Goal: Information Seeking & Learning: Learn about a topic

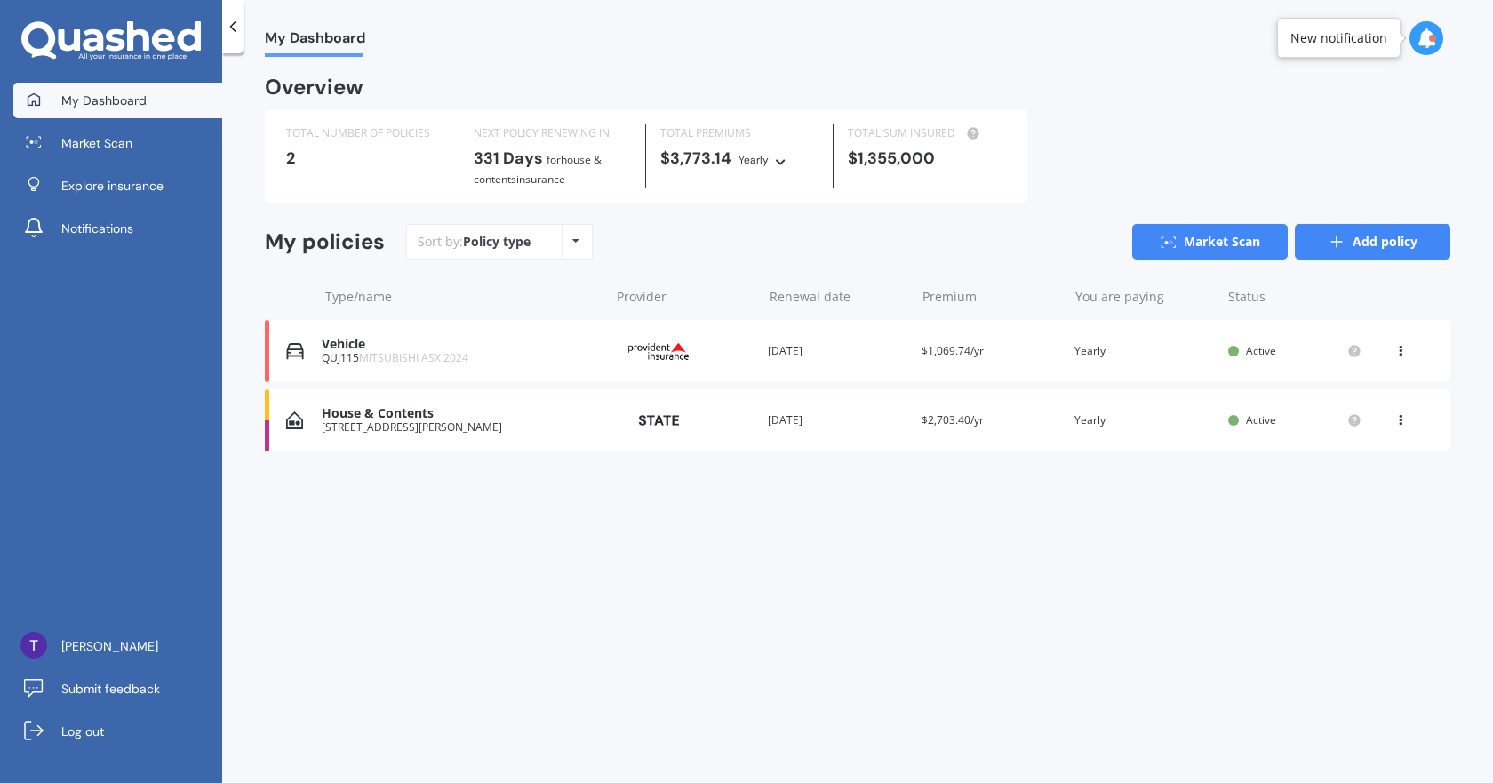
click at [1358, 251] on link "Add policy" at bounding box center [1373, 242] width 156 height 36
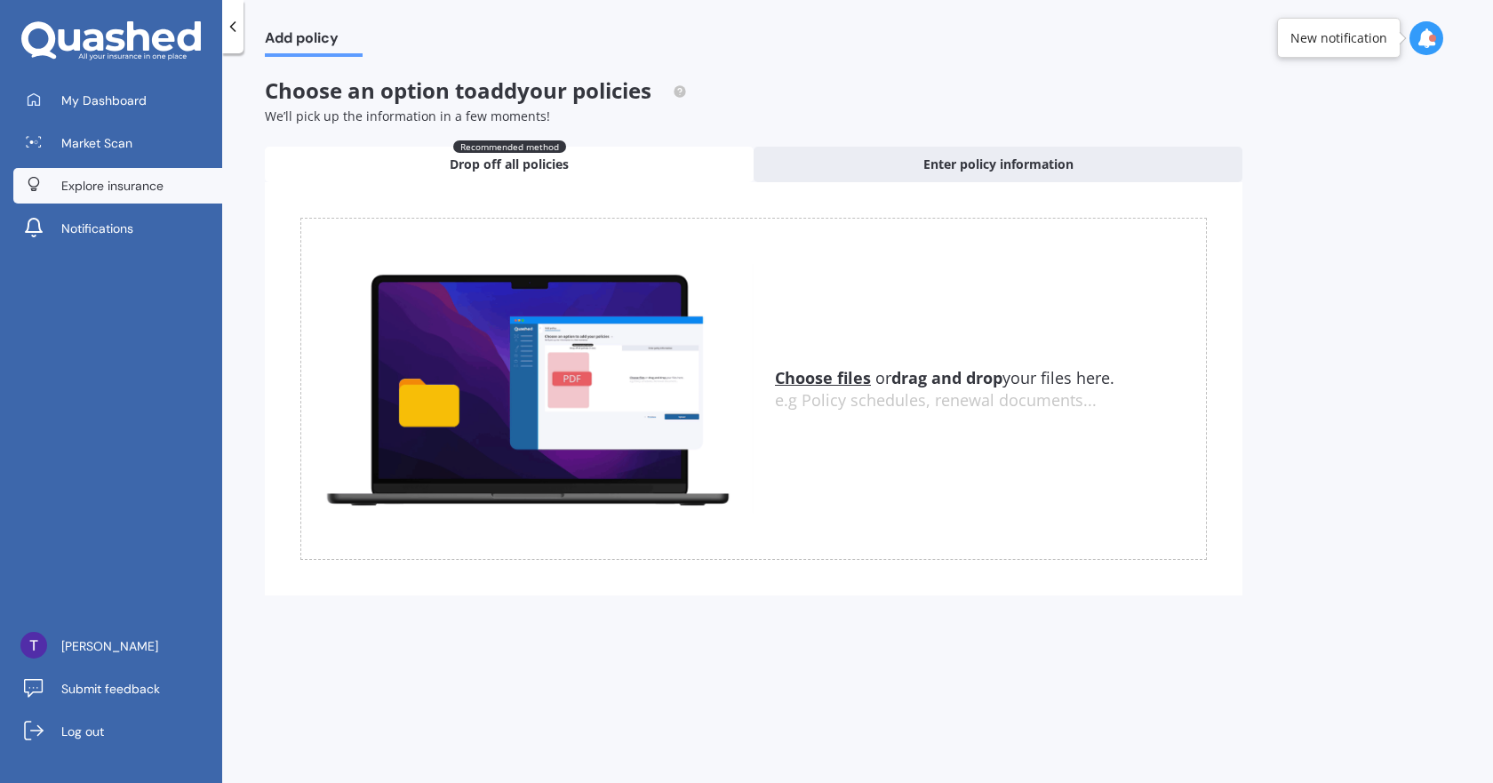
click at [116, 177] on span "Explore insurance" at bounding box center [112, 186] width 102 height 18
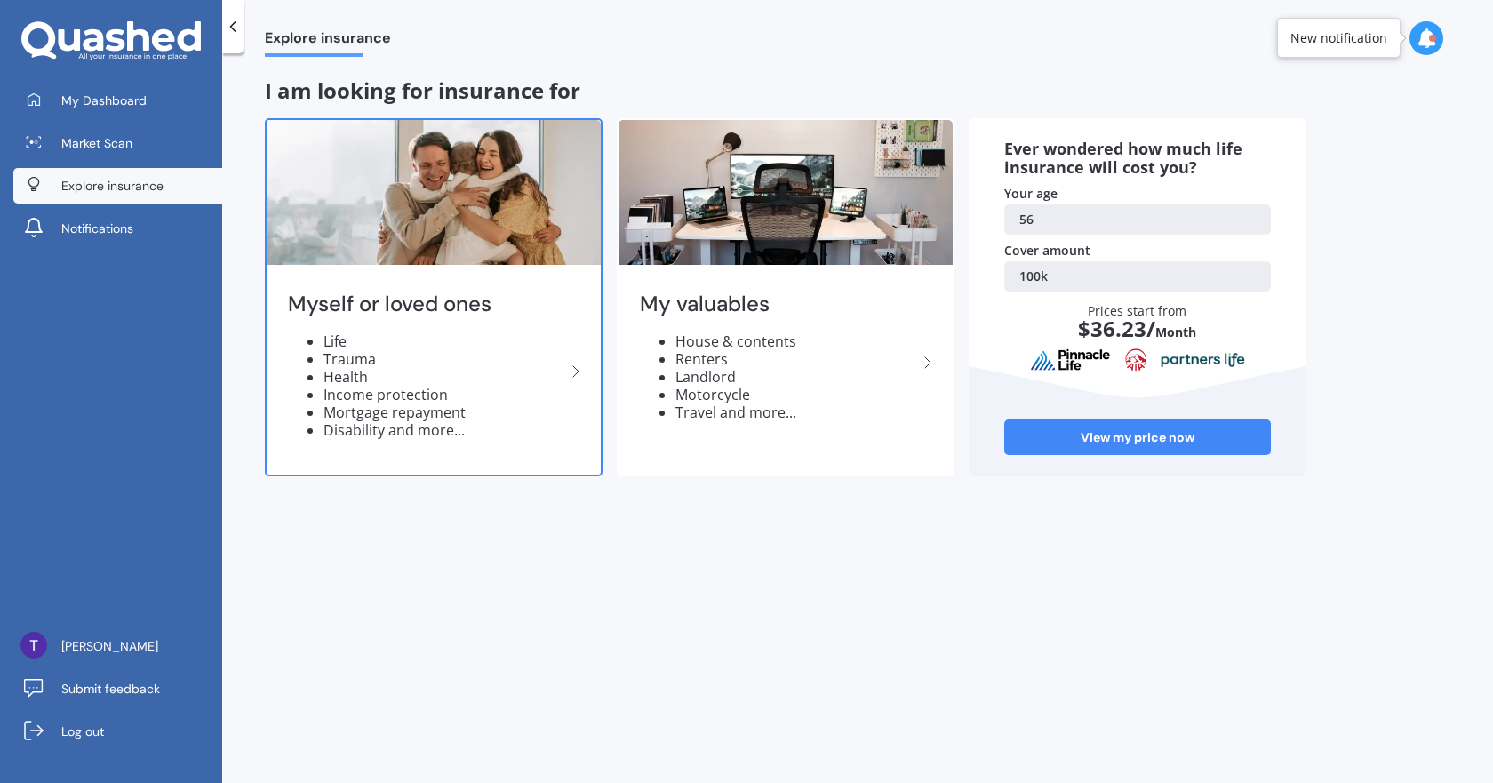
click at [349, 353] on li "Trauma" at bounding box center [444, 359] width 242 height 18
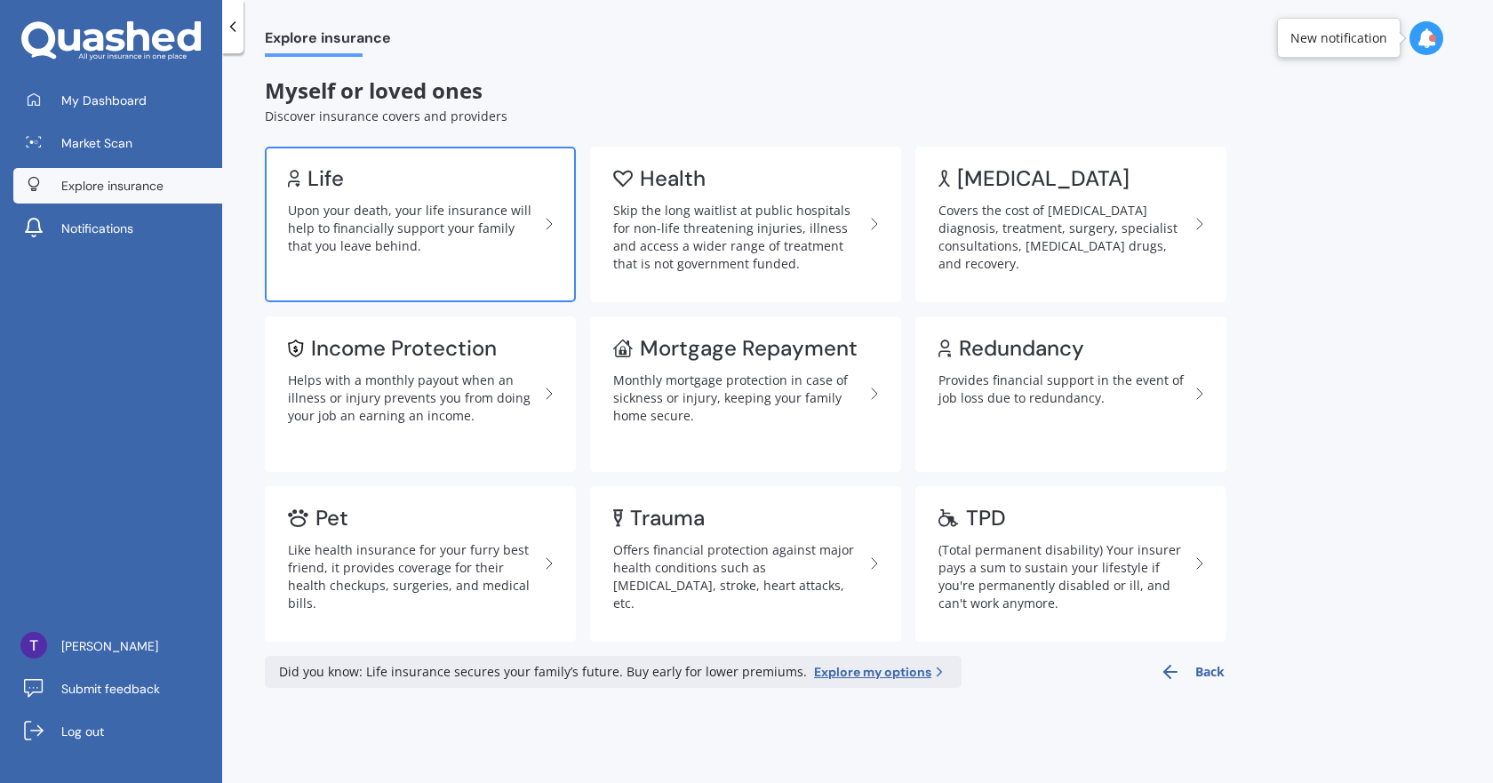
click at [417, 234] on div "Upon your death, your life insurance will help to financially support your fami…" at bounding box center [413, 228] width 251 height 53
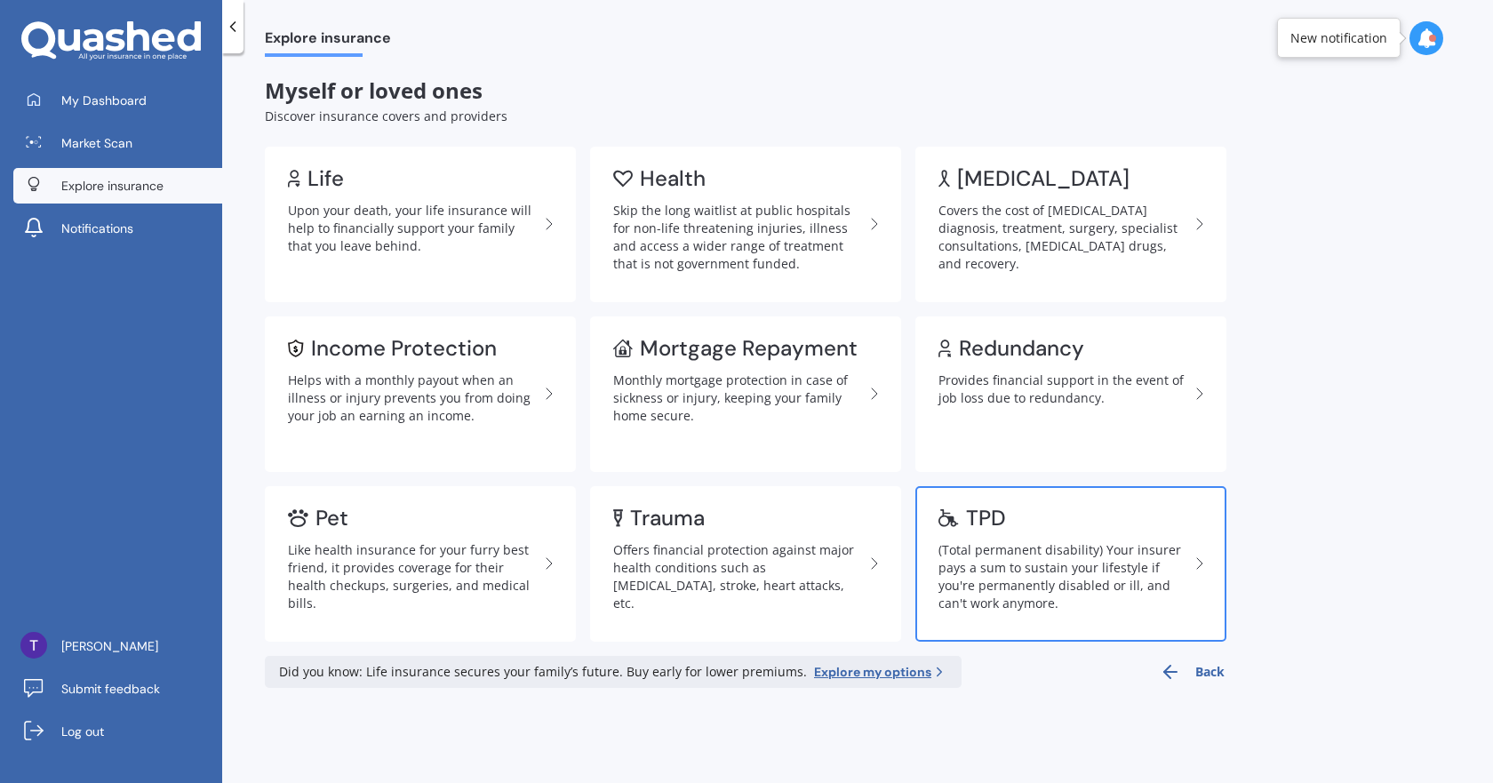
click at [1087, 574] on div "(Total permanent disability) Your insurer pays a sum to sustain your lifestyle …" at bounding box center [1063, 576] width 251 height 71
